Goal: Task Accomplishment & Management: Manage account settings

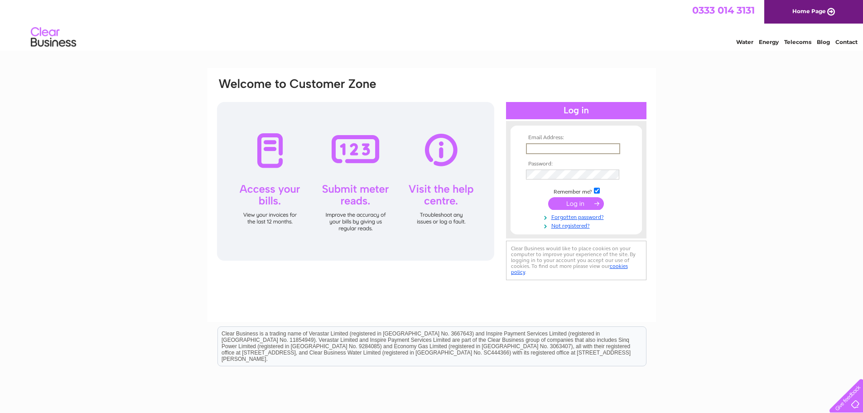
click at [656, 109] on div "Email Address: Password:" at bounding box center [431, 272] width 863 height 409
click at [593, 147] on input "text" at bounding box center [572, 148] width 93 height 10
click at [593, 147] on input "text" at bounding box center [573, 148] width 94 height 11
paste input "[EMAIL_ADDRESS][DOMAIN_NAME]"
type input "[EMAIL_ADDRESS][DOMAIN_NAME]"
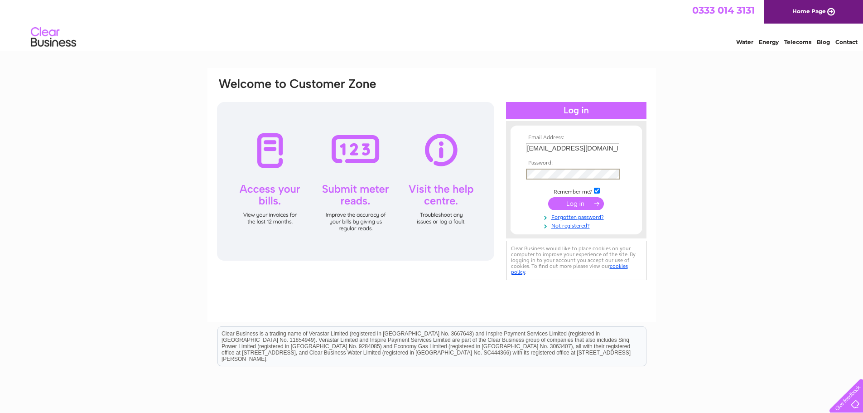
click at [584, 208] on input "submit" at bounding box center [576, 203] width 56 height 13
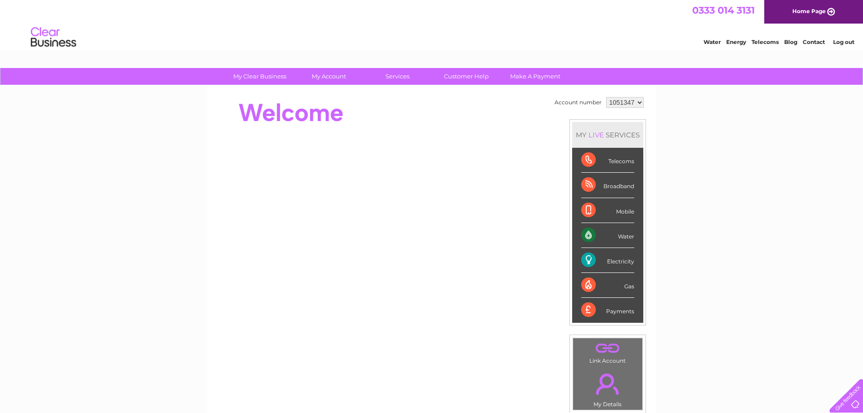
click at [248, 43] on div "Water Energy Telecoms Blog Contact Log out" at bounding box center [431, 38] width 863 height 29
drag, startPoint x: 200, startPoint y: 6, endPoint x: 174, endPoint y: 101, distance: 98.6
click at [174, 101] on div "My Clear Business Login Details My Details My Preferences Link Account My Accou…" at bounding box center [431, 322] width 863 height 509
drag, startPoint x: 0, startPoint y: 0, endPoint x: 52, endPoint y: 42, distance: 66.4
click at [52, 42] on img at bounding box center [53, 38] width 46 height 28
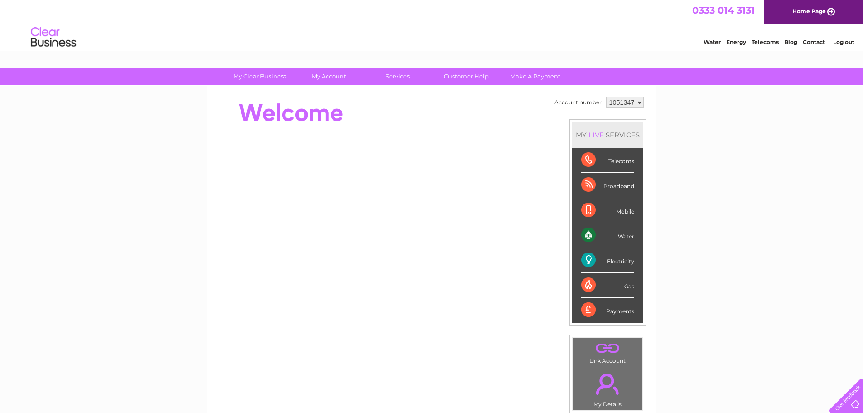
drag, startPoint x: 221, startPoint y: 3, endPoint x: 275, endPoint y: 32, distance: 61.4
click at [275, 32] on div "Water Energy Telecoms Blog Contact Log out" at bounding box center [431, 38] width 863 height 29
click at [849, 40] on link "Log out" at bounding box center [843, 42] width 21 height 7
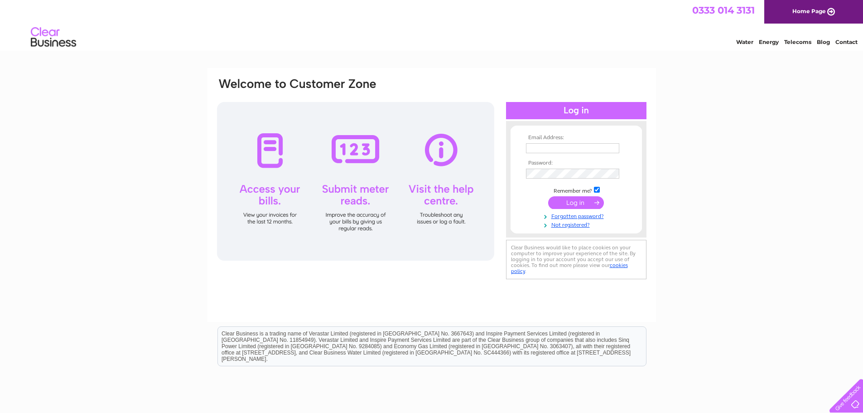
type input "[EMAIL_ADDRESS][DOMAIN_NAME]"
drag, startPoint x: 140, startPoint y: 92, endPoint x: 148, endPoint y: 74, distance: 19.1
click at [141, 90] on div "Email Address: [EMAIL_ADDRESS][DOMAIN_NAME] Password: Forgotten password?" at bounding box center [431, 272] width 863 height 409
type input "[EMAIL_ADDRESS][DOMAIN_NAME]"
drag, startPoint x: 0, startPoint y: 0, endPoint x: 803, endPoint y: 137, distance: 814.4
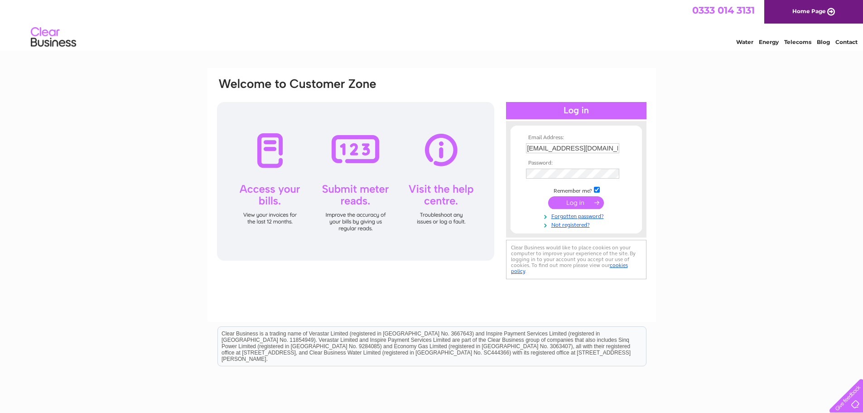
click at [803, 137] on div "Email Address: admin@jandmautos.co.uk Password: Forgotten password?" at bounding box center [431, 272] width 863 height 409
type input "[EMAIL_ADDRESS][DOMAIN_NAME]"
click at [731, 131] on div "Email Address: admin@jandmautos.co.uk Password: Forgotten password?" at bounding box center [431, 272] width 863 height 409
click at [692, 200] on div "Email Address: admin@jandmautos.co.uk Password: Forgotten password?" at bounding box center [431, 272] width 863 height 409
click at [761, 77] on div "Email Address: admin@jandmautos.co.uk Password: Forgotten password?" at bounding box center [431, 272] width 863 height 409
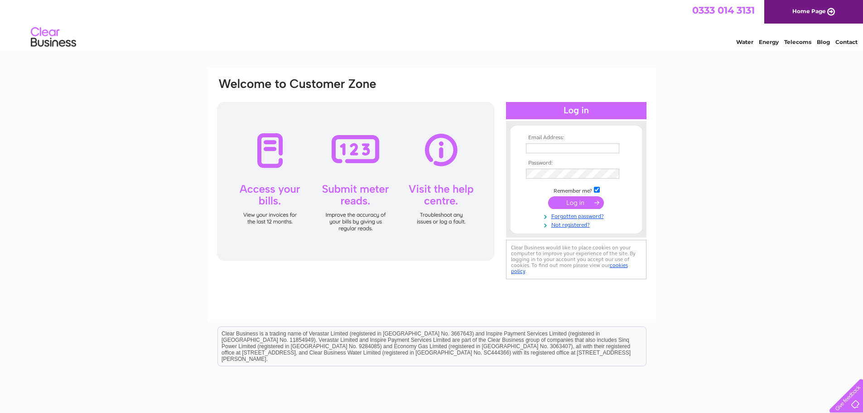
type input "[EMAIL_ADDRESS][DOMAIN_NAME]"
drag, startPoint x: 169, startPoint y: 0, endPoint x: 563, endPoint y: 203, distance: 442.6
click at [563, 203] on input "submit" at bounding box center [576, 202] width 56 height 13
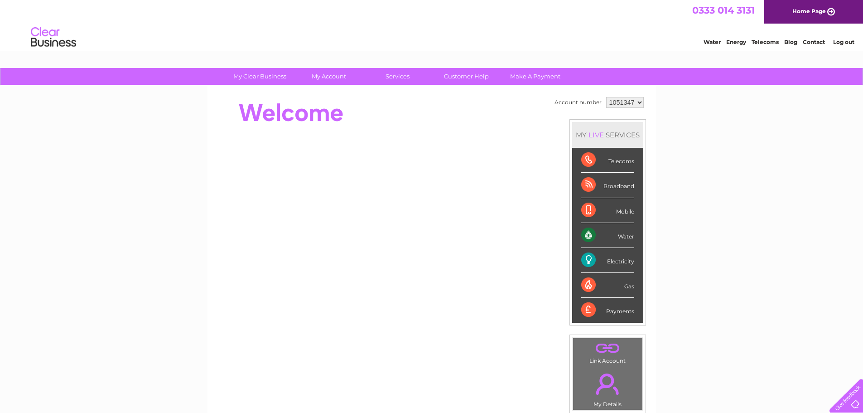
drag, startPoint x: 0, startPoint y: 0, endPoint x: 156, endPoint y: 119, distance: 196.3
click at [156, 119] on div "My Clear Business Login Details My Details My Preferences Link Account My Accou…" at bounding box center [431, 322] width 863 height 509
click at [587, 163] on div "Telecoms" at bounding box center [607, 160] width 53 height 25
click at [616, 161] on div "Telecoms" at bounding box center [607, 160] width 53 height 25
